Goal: Check status: Check status

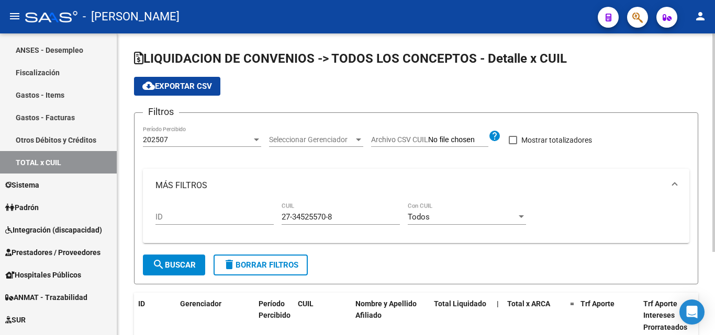
click at [254, 141] on div at bounding box center [256, 140] width 5 height 3
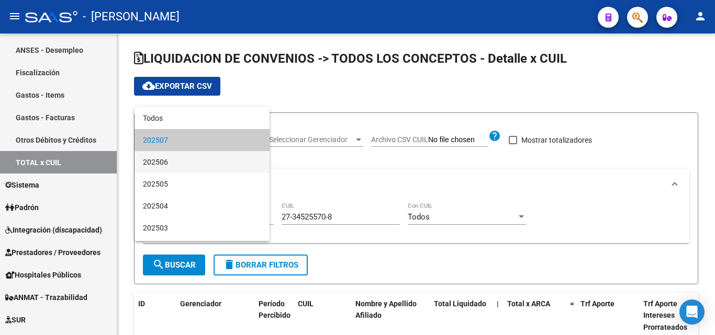
click at [167, 159] on span "202506" at bounding box center [202, 162] width 118 height 22
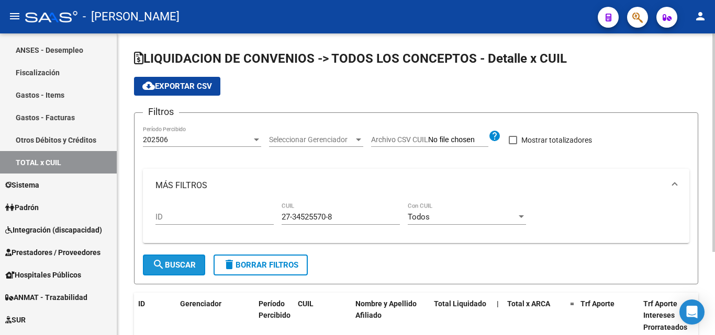
click at [177, 263] on span "search Buscar" at bounding box center [173, 265] width 43 height 9
click at [361, 139] on div at bounding box center [358, 140] width 9 height 8
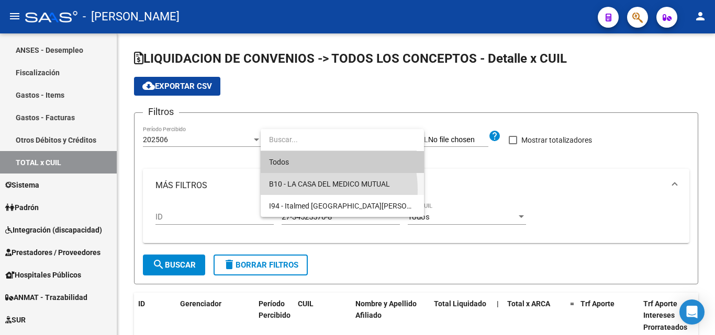
click at [305, 190] on span "B10 - LA CASA DEL MEDICO MUTUAL" at bounding box center [342, 184] width 147 height 22
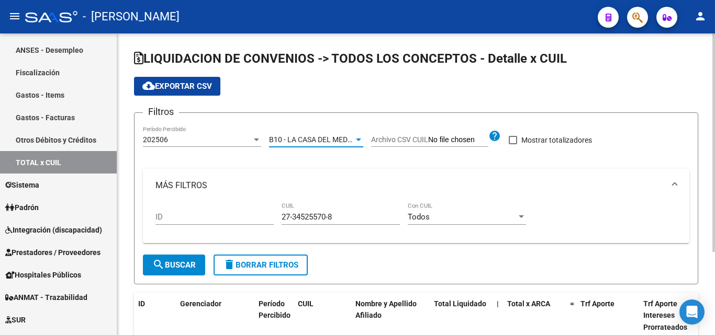
click at [192, 263] on span "search Buscar" at bounding box center [173, 265] width 43 height 9
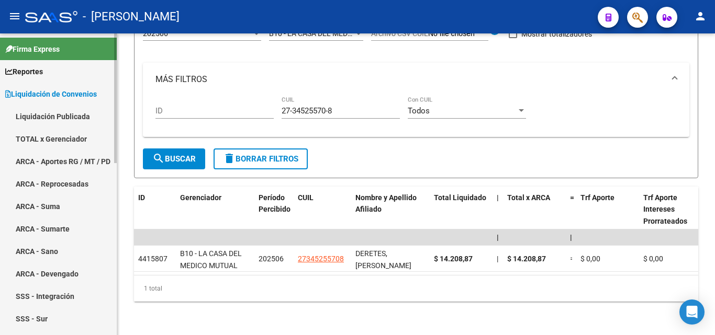
click at [57, 137] on link "TOTAL x Gerenciador" at bounding box center [58, 139] width 117 height 23
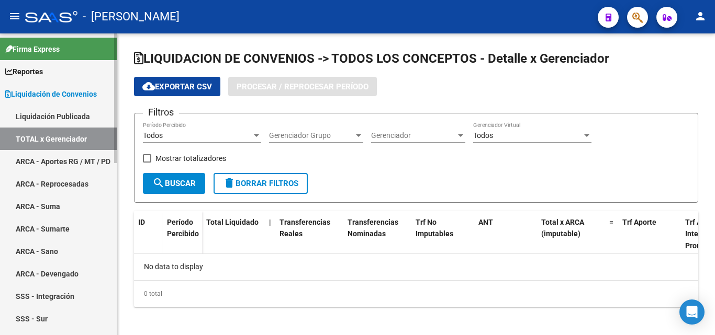
checkbox input "true"
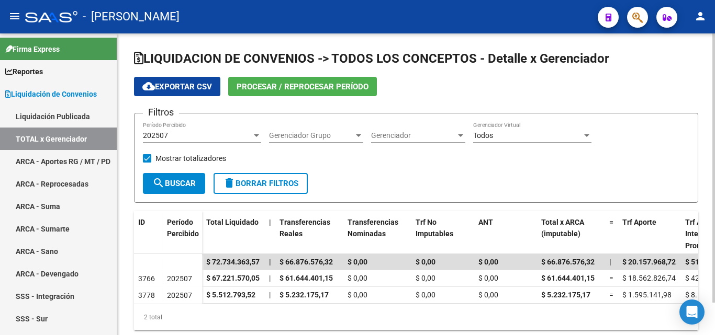
click at [255, 133] on div at bounding box center [256, 135] width 9 height 8
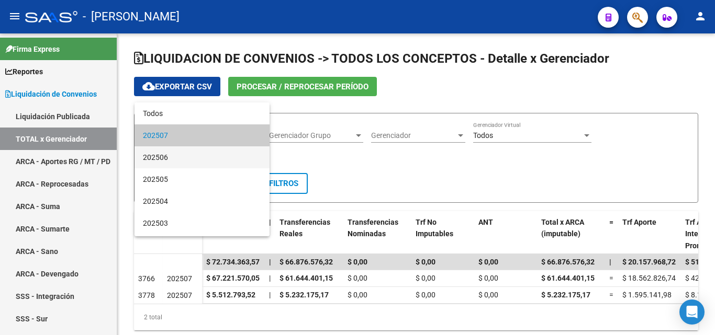
click at [166, 156] on span "202506" at bounding box center [202, 158] width 118 height 22
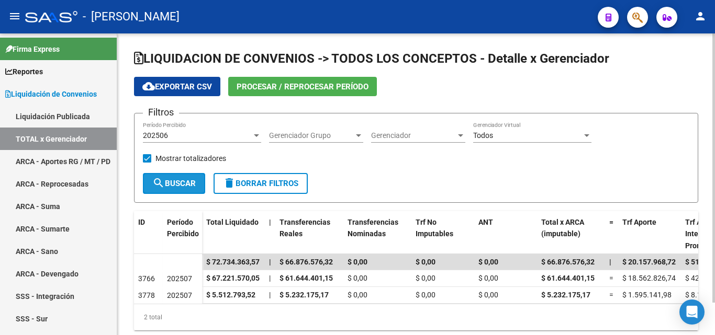
click at [177, 185] on span "search Buscar" at bounding box center [173, 183] width 43 height 9
click at [259, 136] on div at bounding box center [256, 135] width 9 height 8
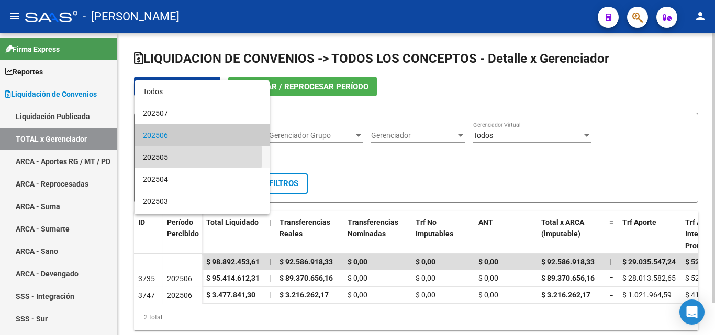
click at [171, 158] on span "202505" at bounding box center [202, 158] width 118 height 22
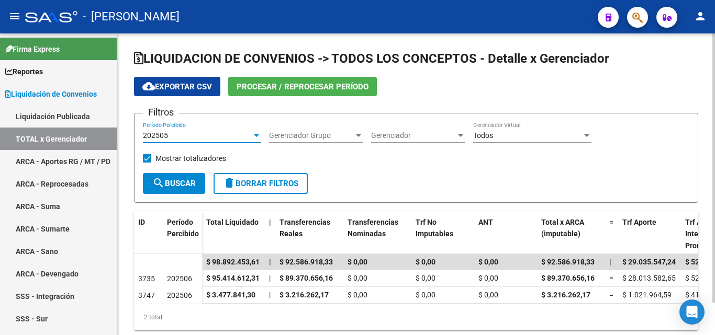
click at [180, 189] on button "search Buscar" at bounding box center [174, 183] width 62 height 21
click at [256, 136] on div at bounding box center [256, 136] width 5 height 3
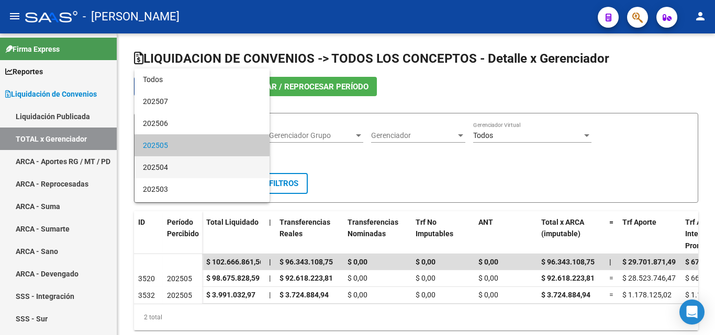
scroll to position [10, 0]
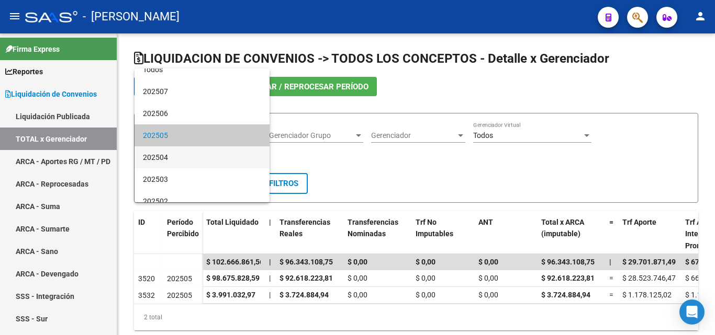
click at [173, 157] on span "202504" at bounding box center [202, 158] width 118 height 22
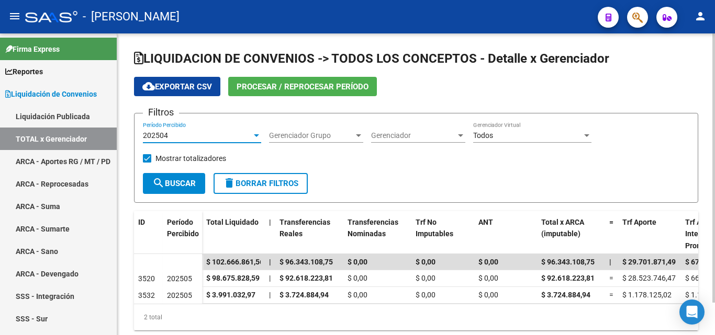
click at [175, 181] on span "search Buscar" at bounding box center [173, 183] width 43 height 9
click at [256, 136] on div at bounding box center [256, 136] width 5 height 3
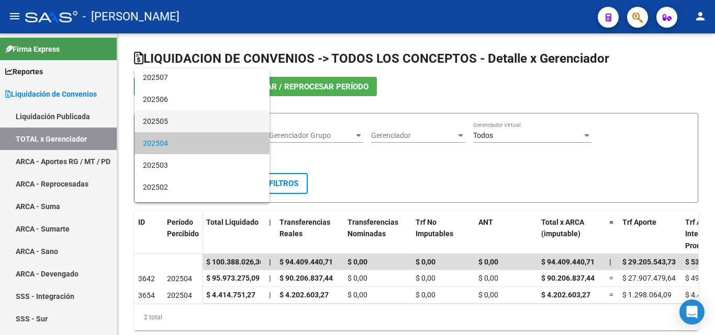
scroll to position [0, 0]
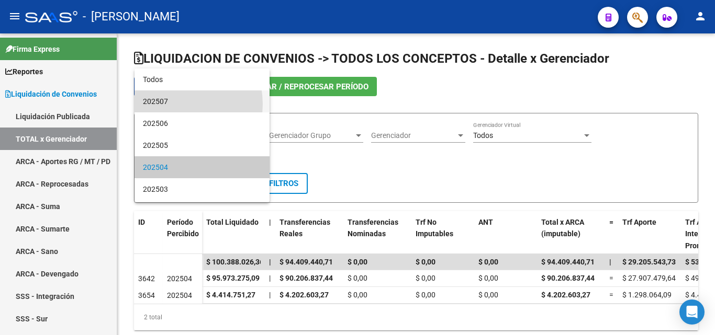
click at [174, 104] on span "202507" at bounding box center [202, 102] width 118 height 22
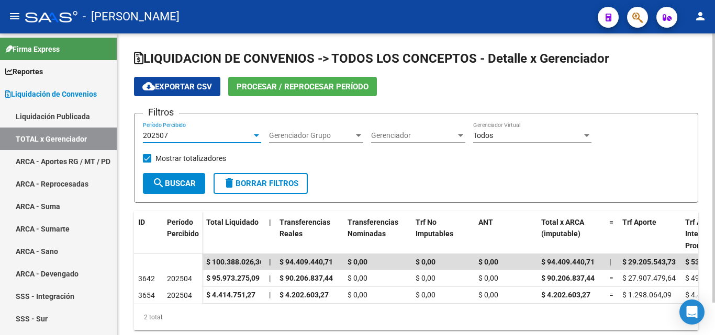
click at [178, 181] on span "search Buscar" at bounding box center [173, 183] width 43 height 9
